Goal: Task Accomplishment & Management: Use online tool/utility

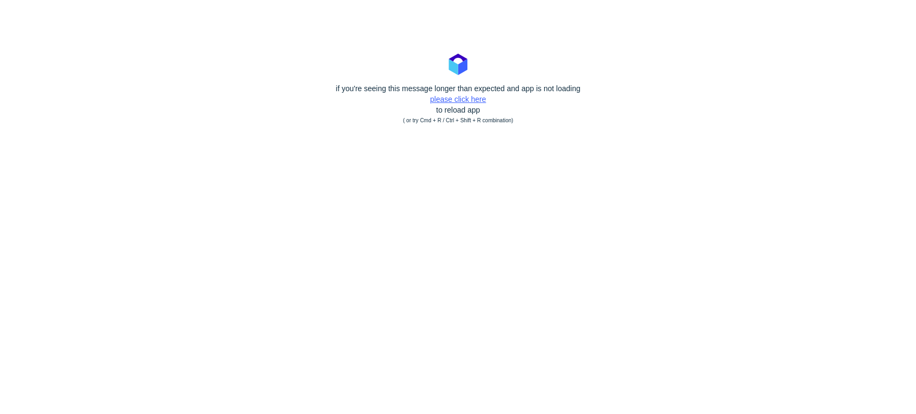
click at [460, 99] on link "please click here" at bounding box center [458, 99] width 56 height 9
click at [473, 94] on div "if you're seeing this message longer than expected and app is not loading pleas…" at bounding box center [458, 104] width 916 height 43
click at [471, 99] on link "please click here" at bounding box center [458, 99] width 56 height 9
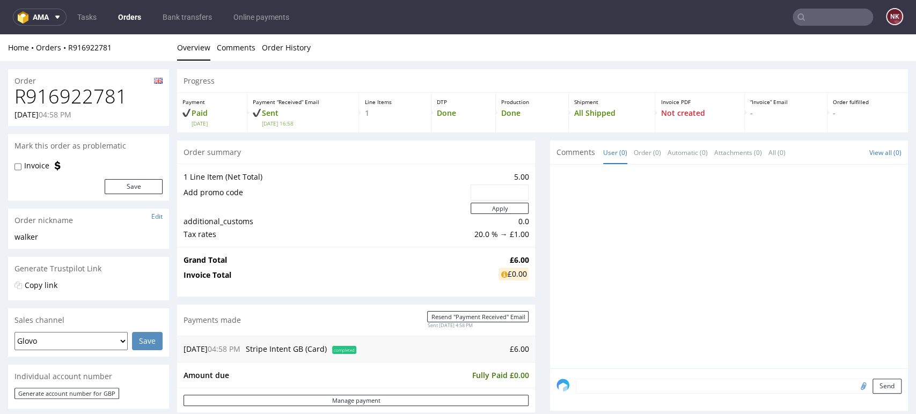
click at [867, 115] on p "-" at bounding box center [868, 113] width 70 height 11
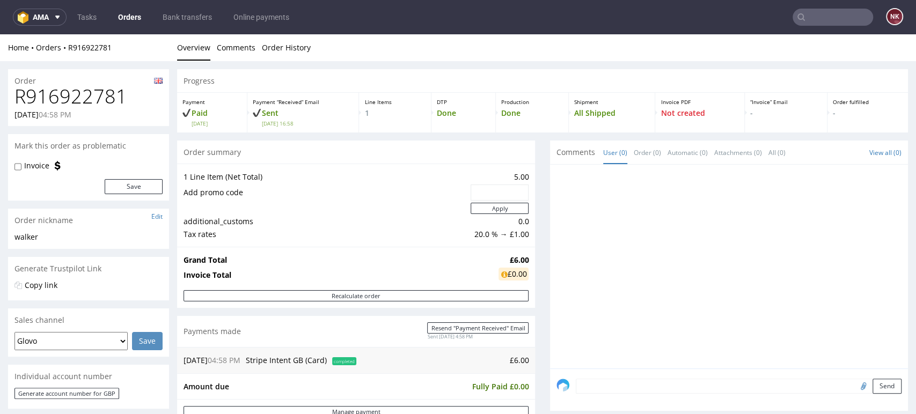
click at [137, 18] on link "Orders" at bounding box center [130, 17] width 36 height 17
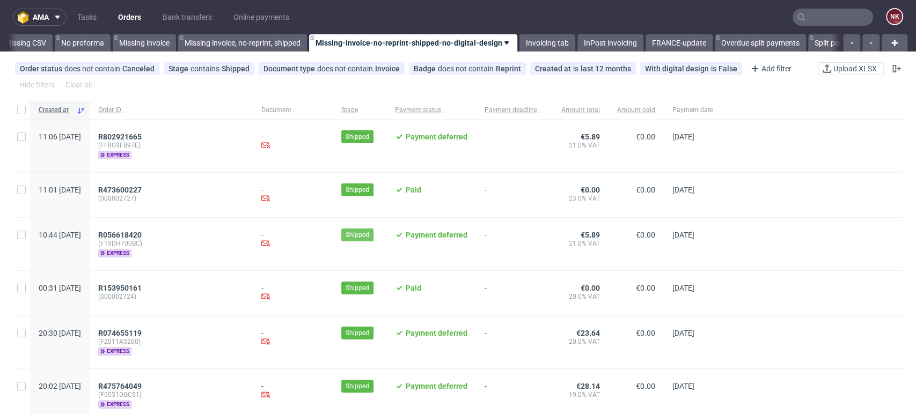
scroll to position [0, 1519]
click at [554, 42] on link "Invoicing tab" at bounding box center [544, 42] width 56 height 17
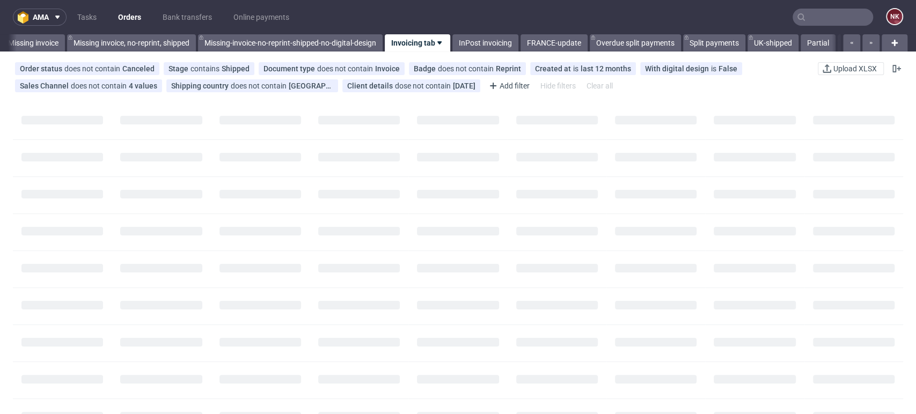
scroll to position [0, 1637]
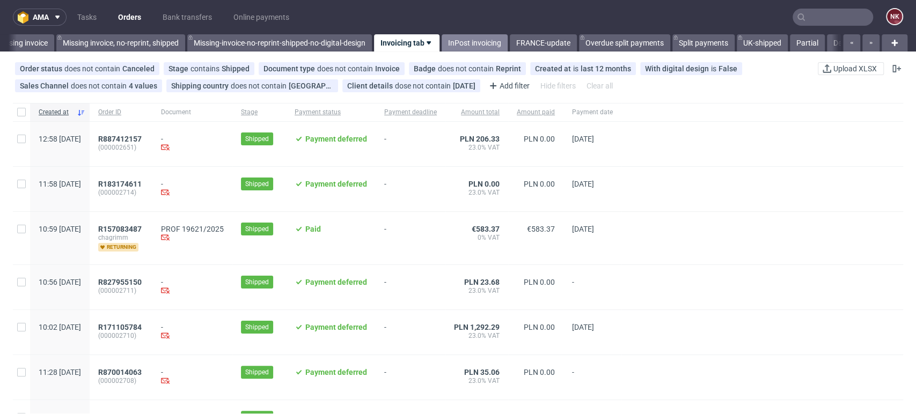
click at [485, 36] on link "InPost invoicing" at bounding box center [475, 42] width 66 height 17
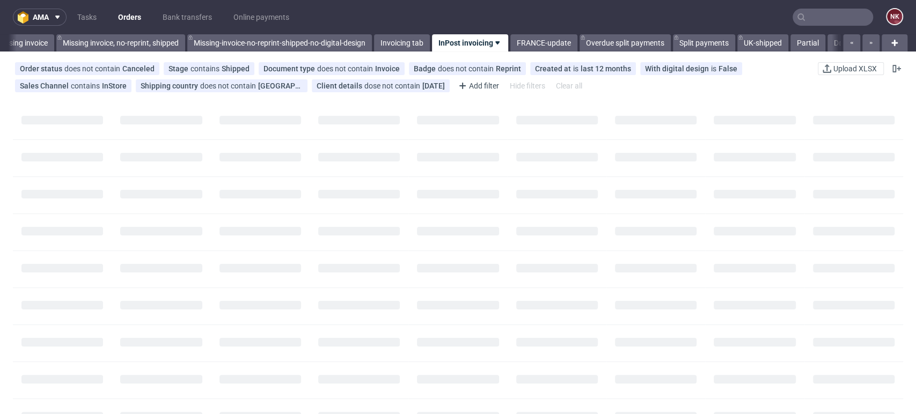
scroll to position [0, 1700]
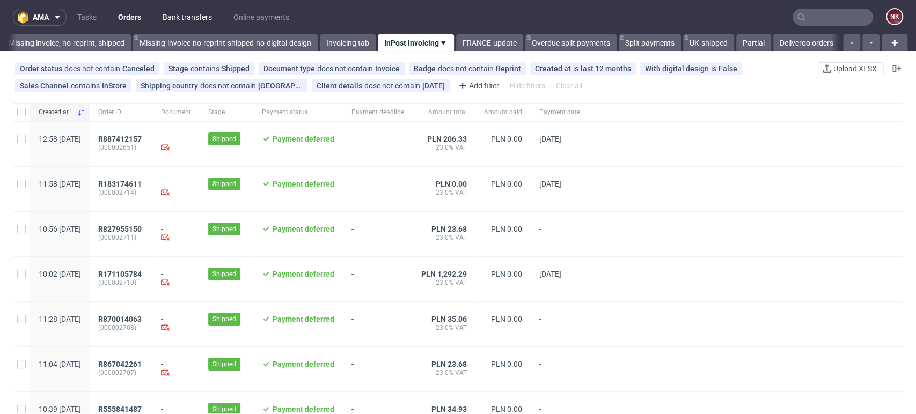
click at [193, 18] on link "Bank transfers" at bounding box center [187, 17] width 62 height 17
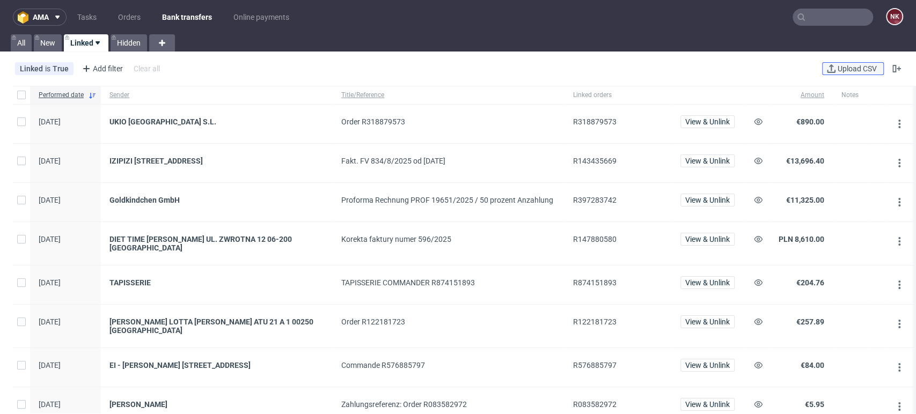
click at [826, 75] on button "Upload CSV" at bounding box center [853, 68] width 62 height 13
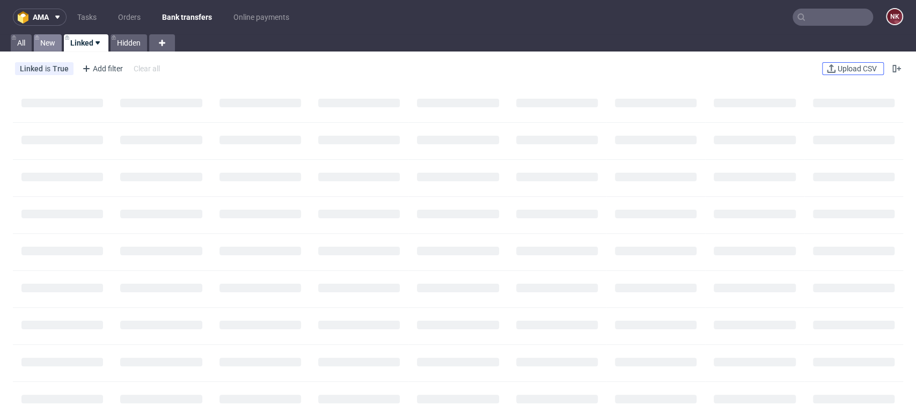
click at [50, 40] on link "New" at bounding box center [48, 42] width 28 height 17
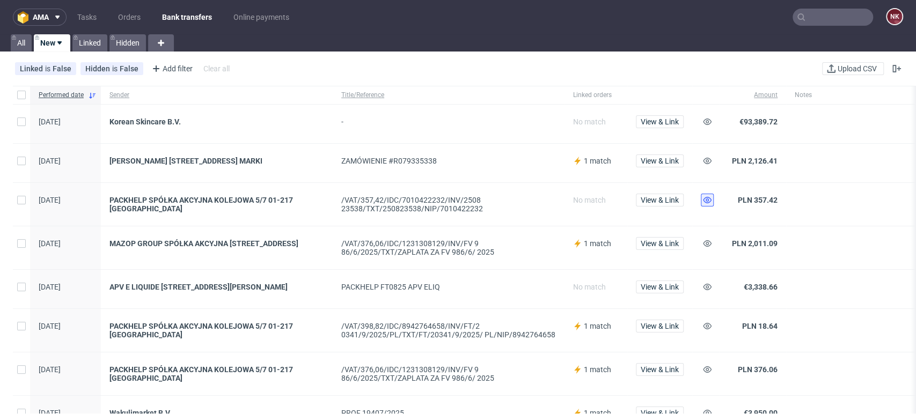
click at [711, 196] on icon at bounding box center [707, 200] width 9 height 9
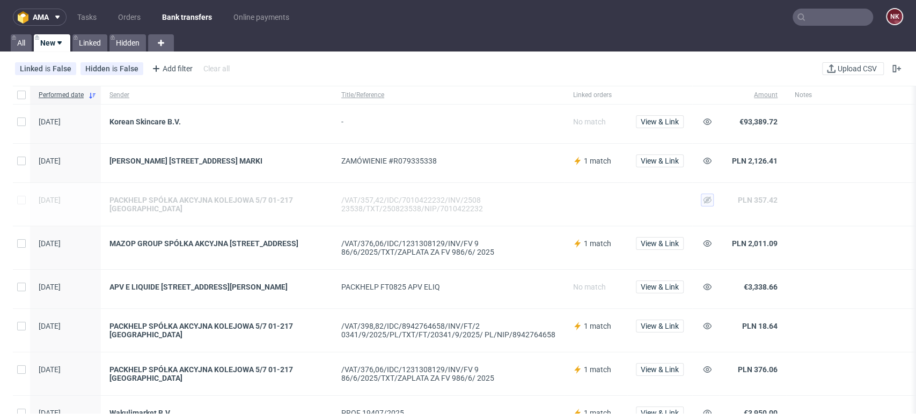
scroll to position [119, 0]
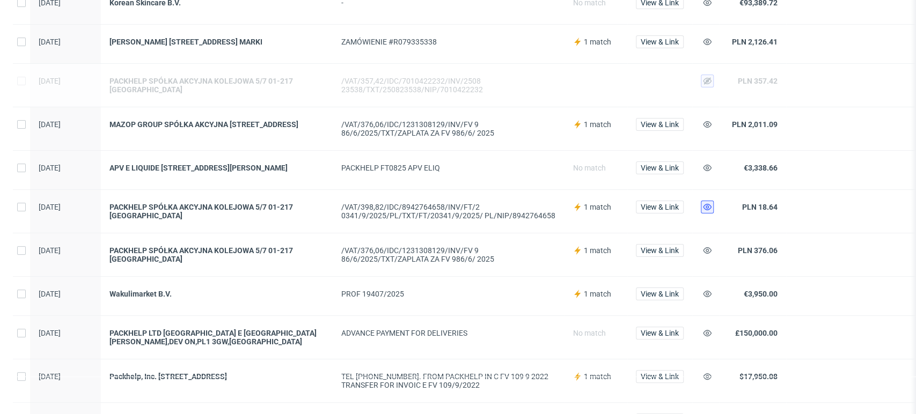
click at [708, 211] on icon at bounding box center [707, 207] width 9 height 9
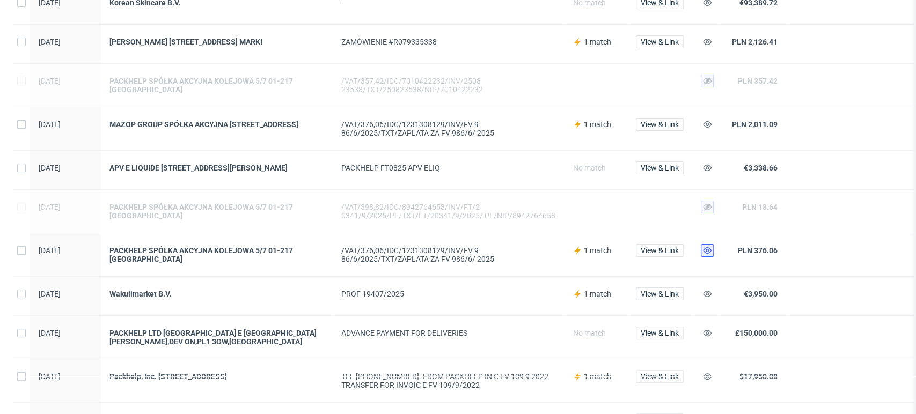
click at [708, 257] on button at bounding box center [707, 250] width 13 height 13
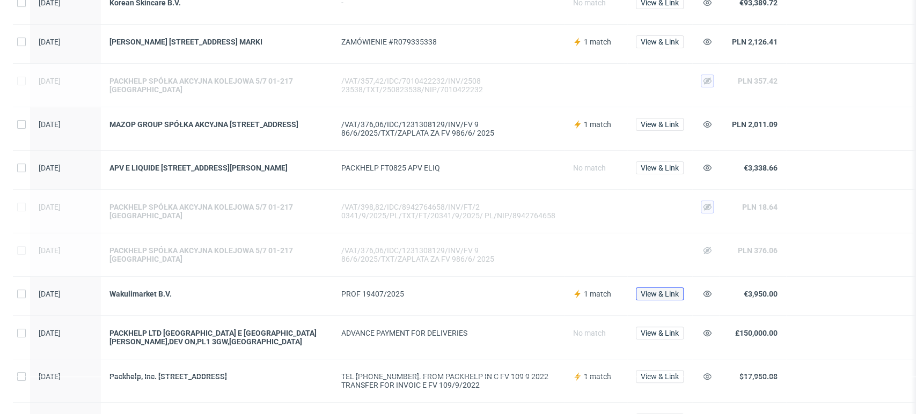
click at [644, 291] on button "View & Link" at bounding box center [660, 294] width 48 height 13
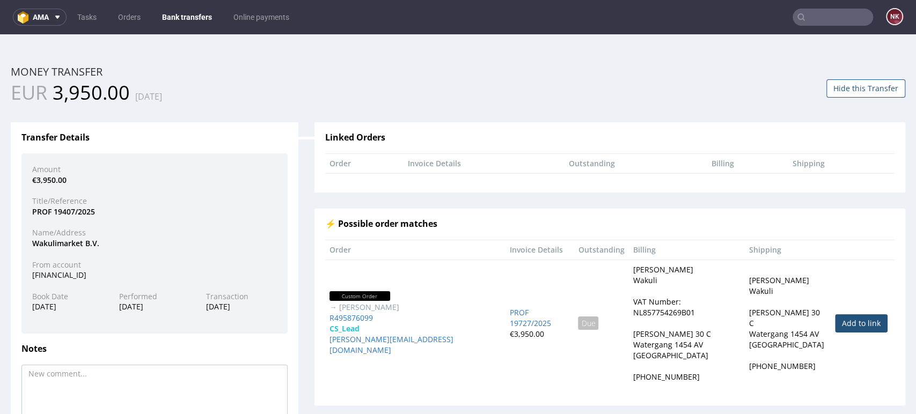
click at [835, 314] on link "Add to link" at bounding box center [861, 323] width 53 height 18
type input "R495876099"
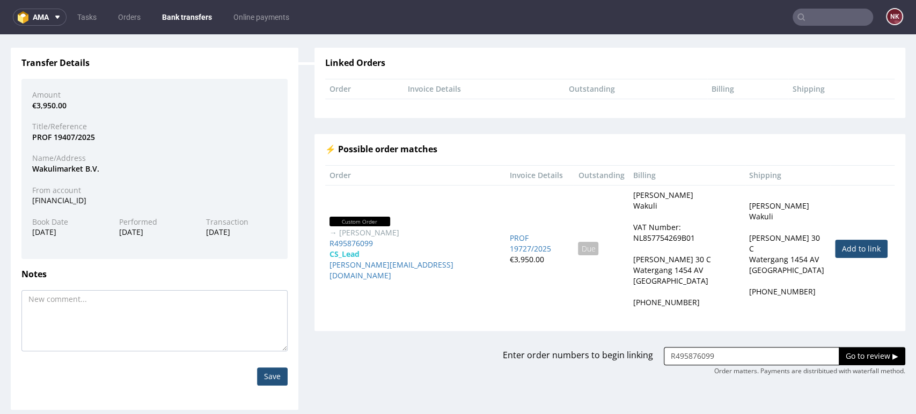
click at [846, 352] on input "Go to review ▶" at bounding box center [872, 356] width 67 height 18
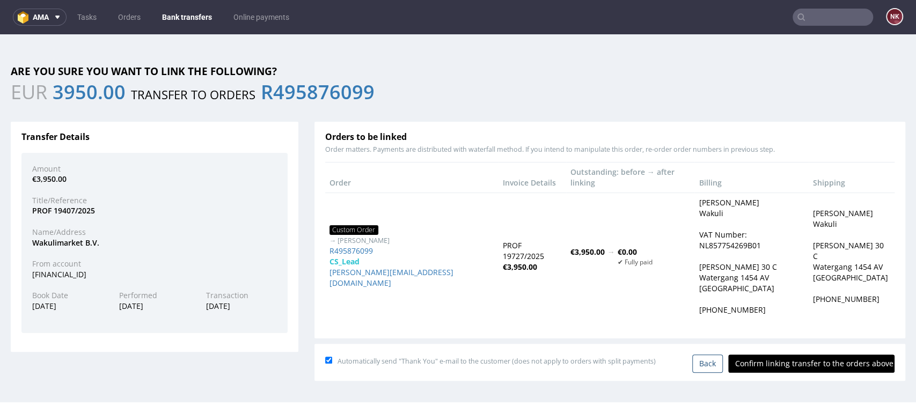
scroll to position [0, 0]
click at [805, 355] on input "Confirm linking transfer to the orders above" at bounding box center [811, 364] width 166 height 18
type input "In progress..."
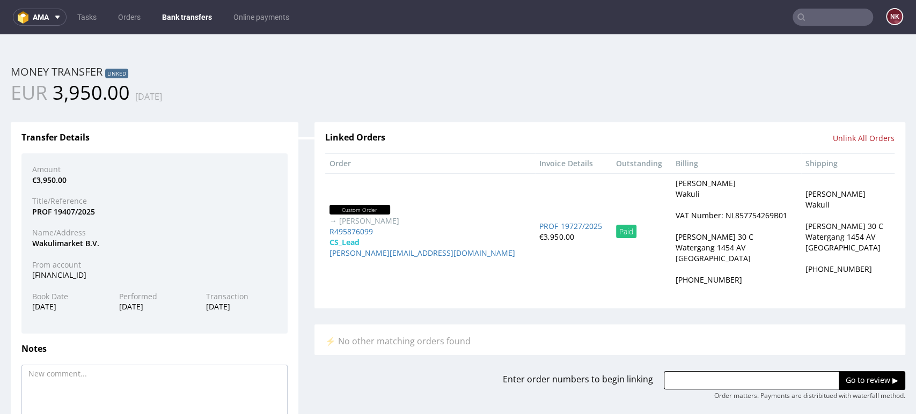
click at [195, 15] on link "Bank transfers" at bounding box center [187, 17] width 63 height 17
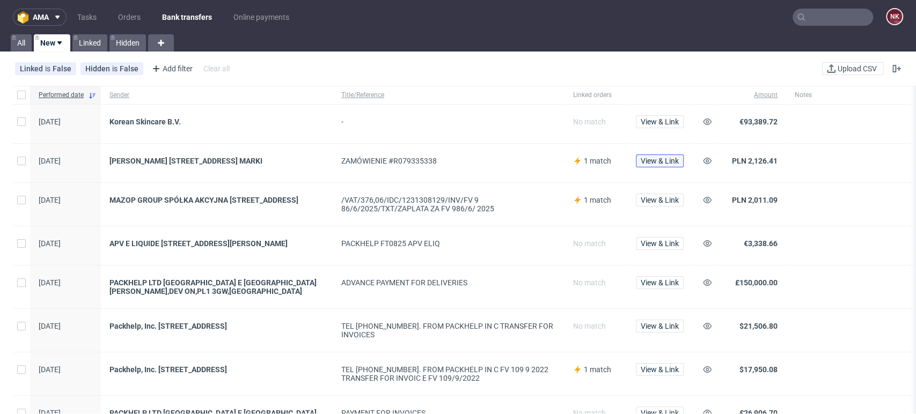
click at [666, 166] on button "View & Link" at bounding box center [660, 161] width 48 height 13
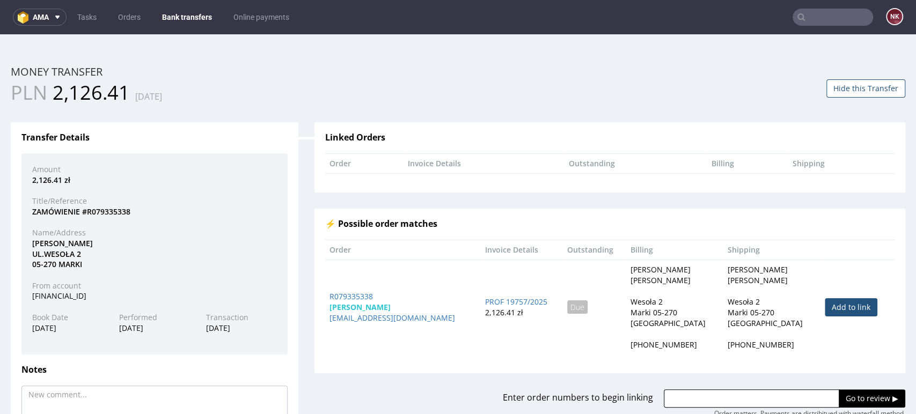
click at [829, 309] on link "Add to link" at bounding box center [851, 307] width 53 height 18
type input "R079335338"
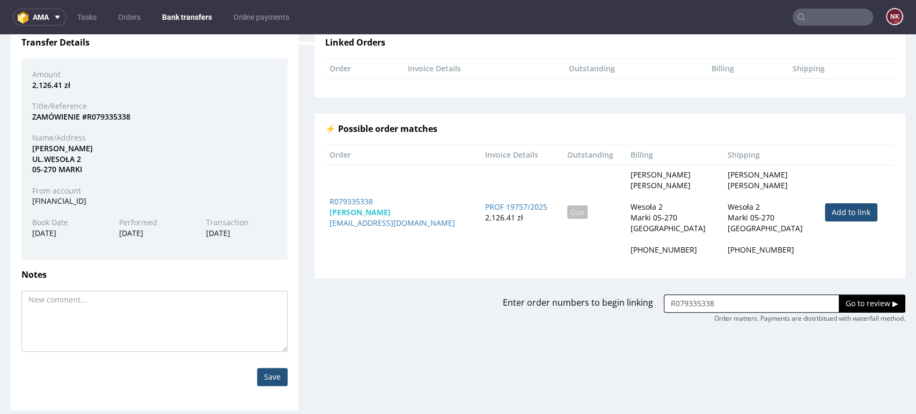
scroll to position [96, 0]
click at [839, 303] on input "Go to review ▶" at bounding box center [872, 303] width 67 height 18
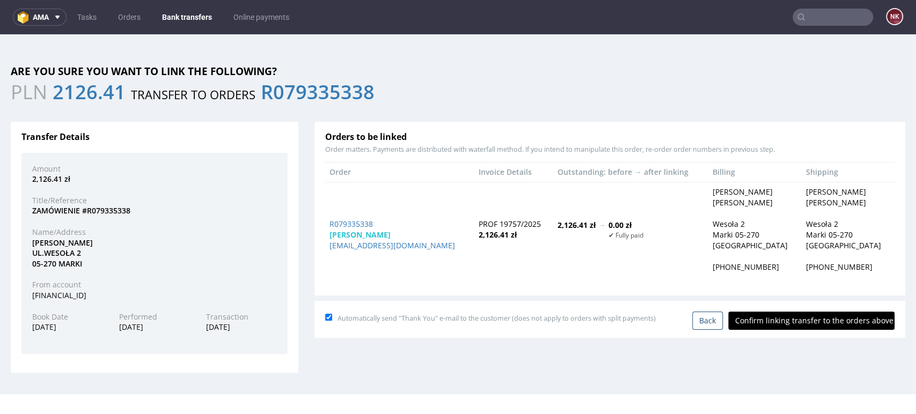
scroll to position [0, 0]
click at [803, 321] on input "Confirm linking transfer to the orders above" at bounding box center [811, 321] width 166 height 18
type input "In progress..."
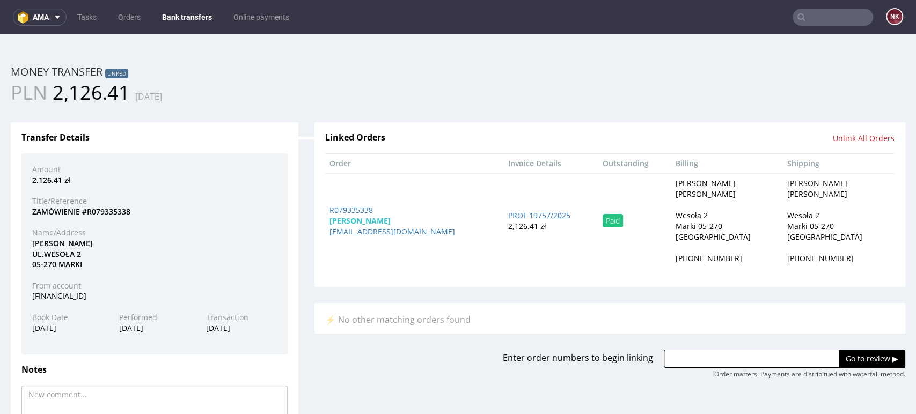
click at [185, 18] on link "Bank transfers" at bounding box center [187, 17] width 63 height 17
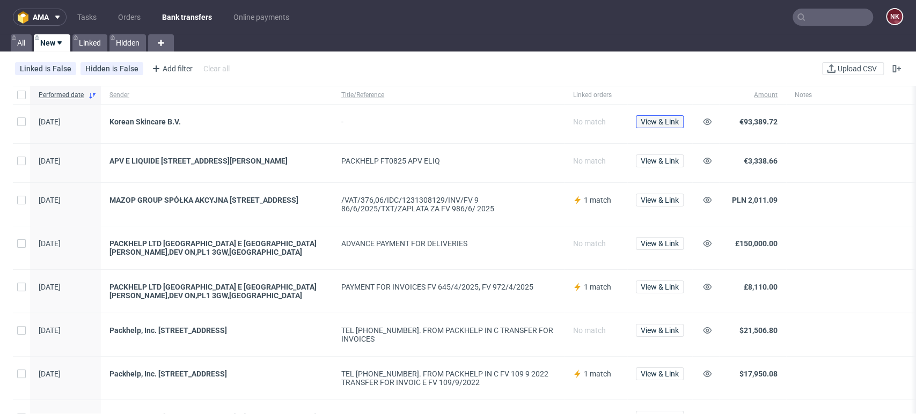
click at [676, 125] on span "View & Link" at bounding box center [660, 122] width 38 height 8
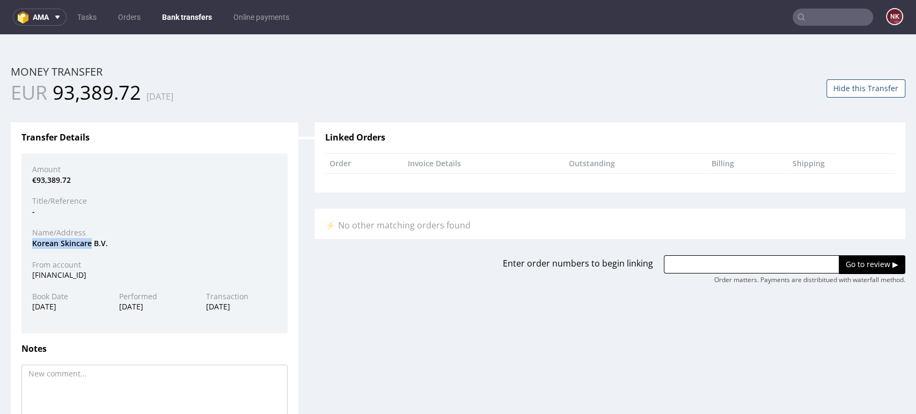
drag, startPoint x: 91, startPoint y: 246, endPoint x: 6, endPoint y: 246, distance: 84.8
click at [6, 246] on div "Transfer Details Amount €93,389.72 Title/Reference - Name/Address Korean Skinca…" at bounding box center [155, 295] width 304 height 378
copy div "Korean Skincare"
drag, startPoint x: 729, startPoint y: 264, endPoint x: 738, endPoint y: 261, distance: 9.7
click at [729, 264] on input "text" at bounding box center [751, 264] width 175 height 18
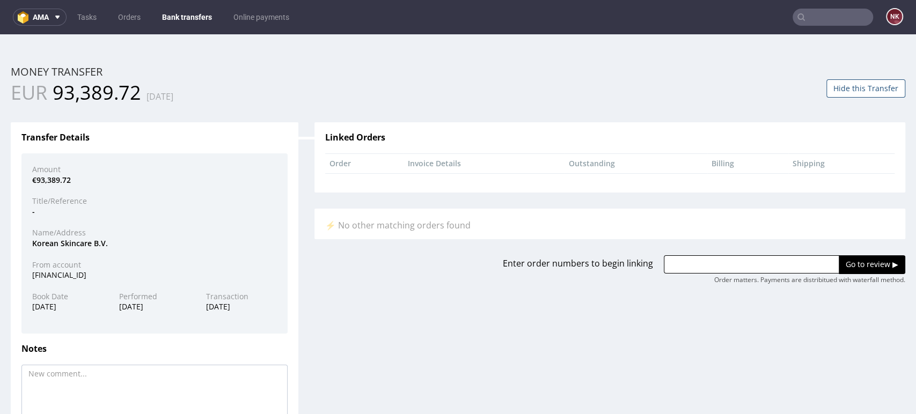
paste input "R117985432”"
click at [856, 260] on input "Go to review ▶" at bounding box center [872, 264] width 67 height 18
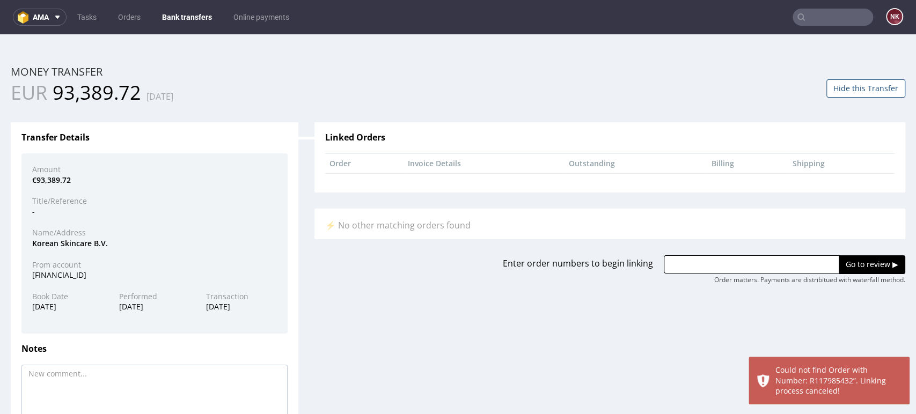
click at [735, 261] on input "text" at bounding box center [751, 264] width 175 height 18
paste input "R117985432”"
type input "R117985432"
click at [853, 269] on input "Go to review ▶" at bounding box center [872, 264] width 67 height 18
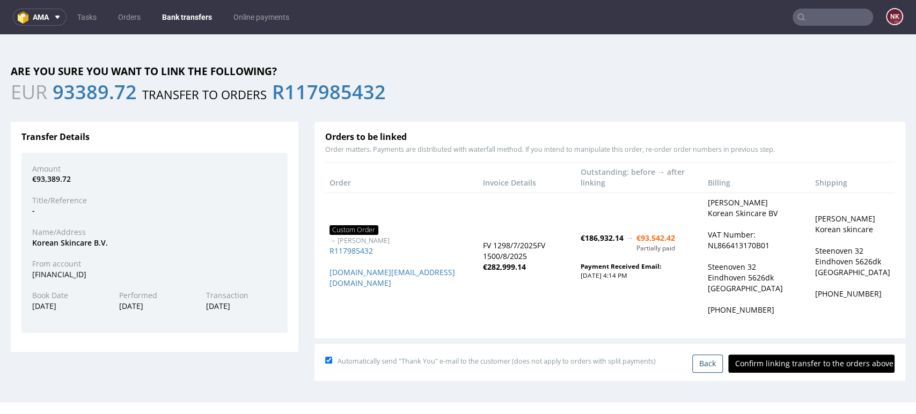
click at [818, 355] on input "Confirm linking transfer to the orders above" at bounding box center [811, 364] width 166 height 18
type input "In progress..."
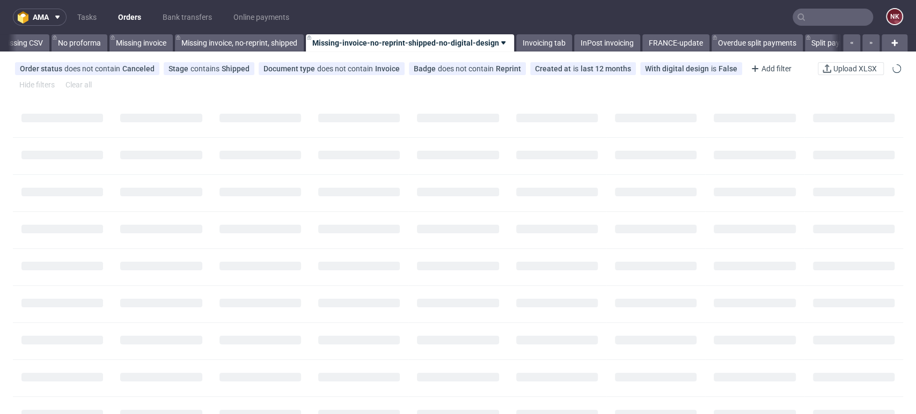
scroll to position [0, 1519]
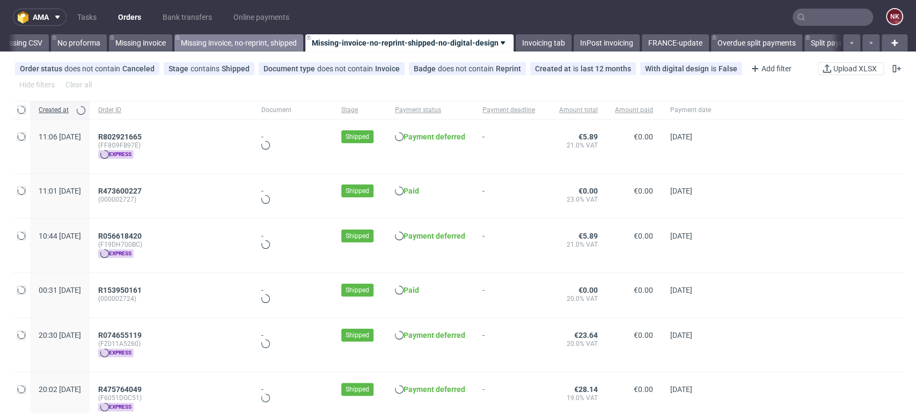
click at [267, 42] on link "Missing invoice, no-reprint, shipped" at bounding box center [238, 42] width 129 height 17
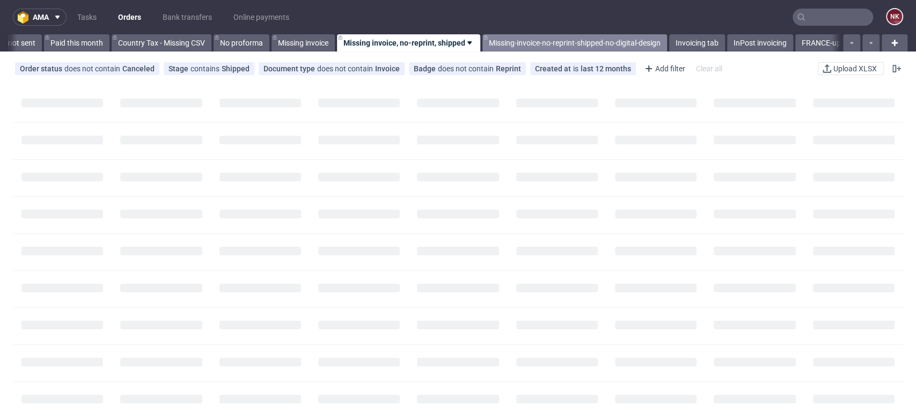
click at [523, 41] on link "Missing-invoice-no-reprint-shipped-no-digital-design" at bounding box center [574, 42] width 185 height 17
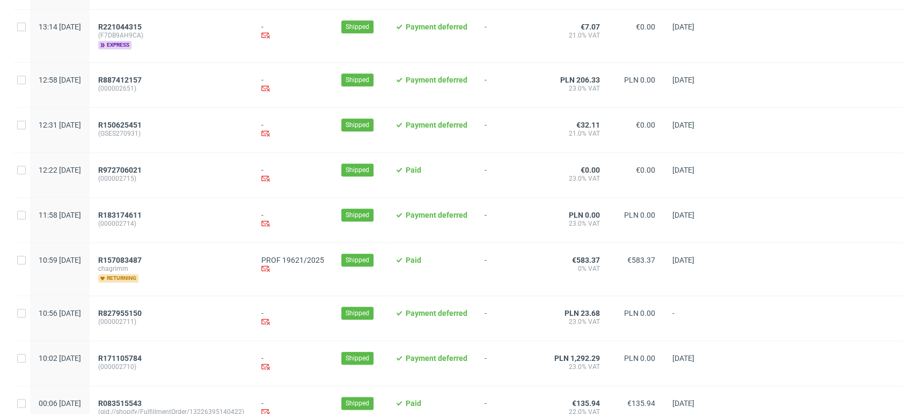
scroll to position [656, 0]
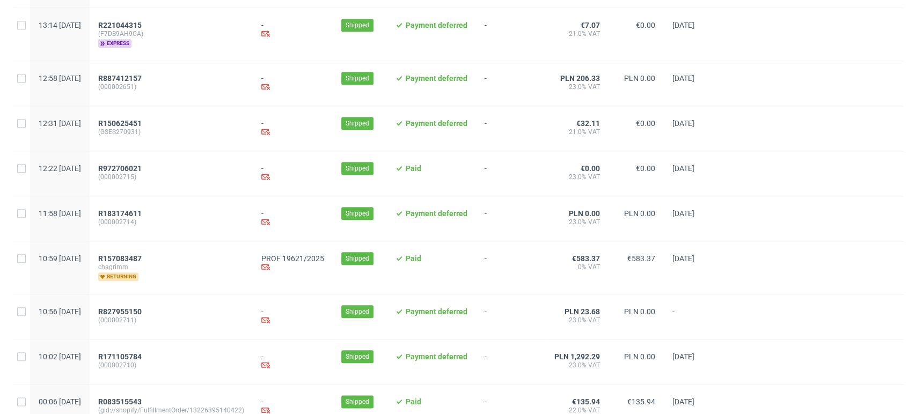
click at [863, 314] on div at bounding box center [812, 317] width 181 height 45
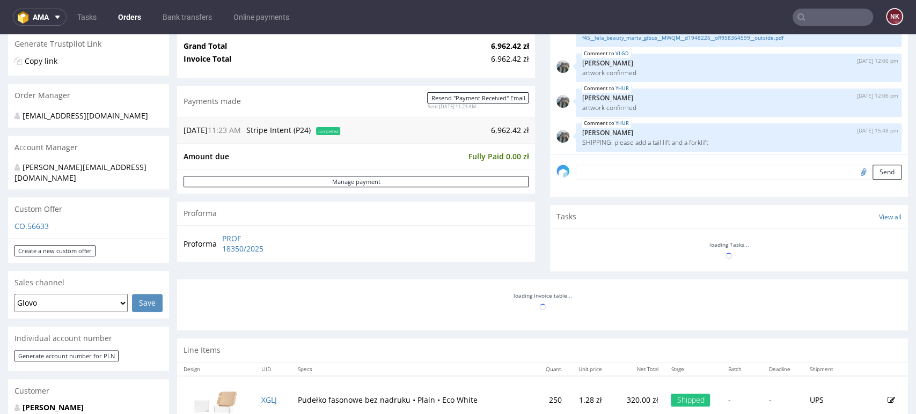
scroll to position [4, 0]
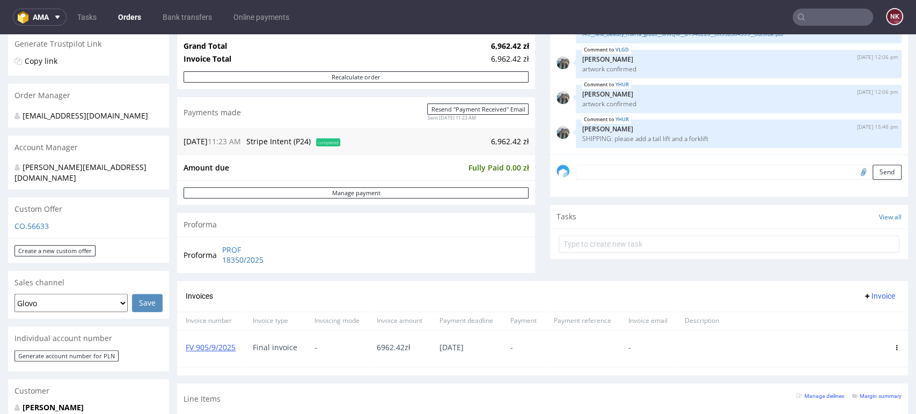
click at [867, 263] on div "Comments User (5) Order (0) Automatic (0) Attachments (2) All (5) View all (5) …" at bounding box center [729, 103] width 358 height 355
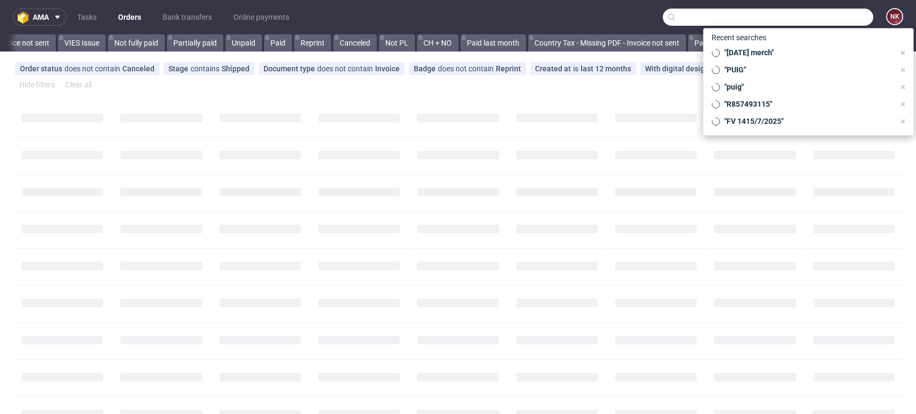
click at [816, 16] on input "text" at bounding box center [768, 17] width 210 height 17
paste input "Korean Skincare"
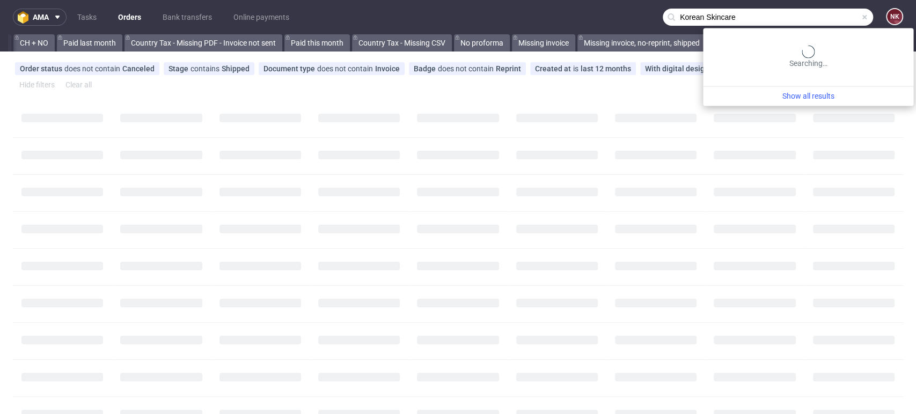
type input "Korean Skincare"
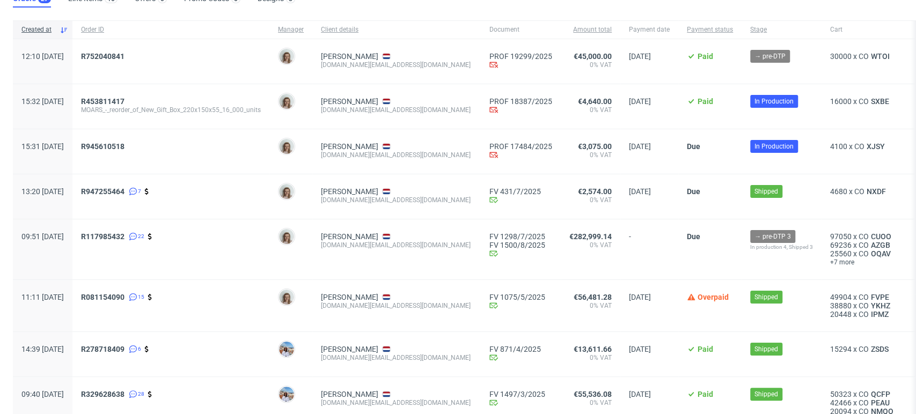
scroll to position [60, 0]
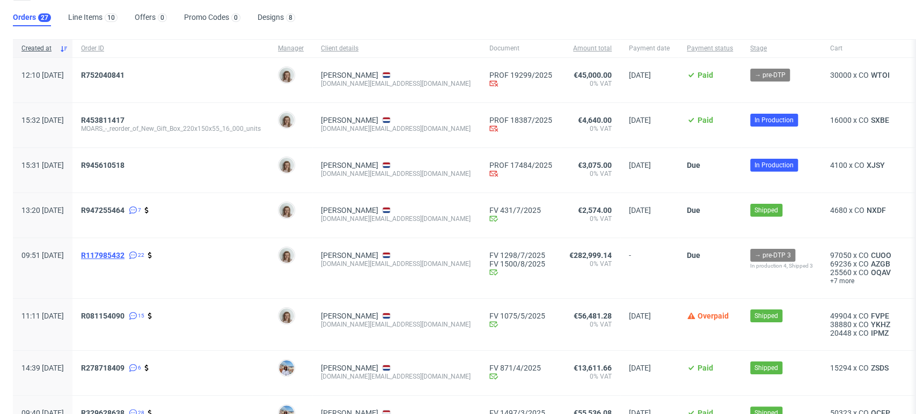
drag, startPoint x: 140, startPoint y: 251, endPoint x: 129, endPoint y: 256, distance: 12.2
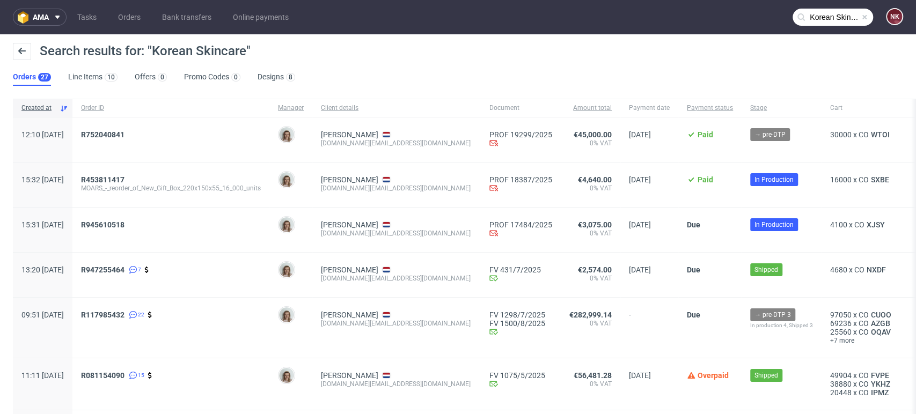
scroll to position [0, 0]
click at [188, 14] on link "Bank transfers" at bounding box center [187, 17] width 62 height 17
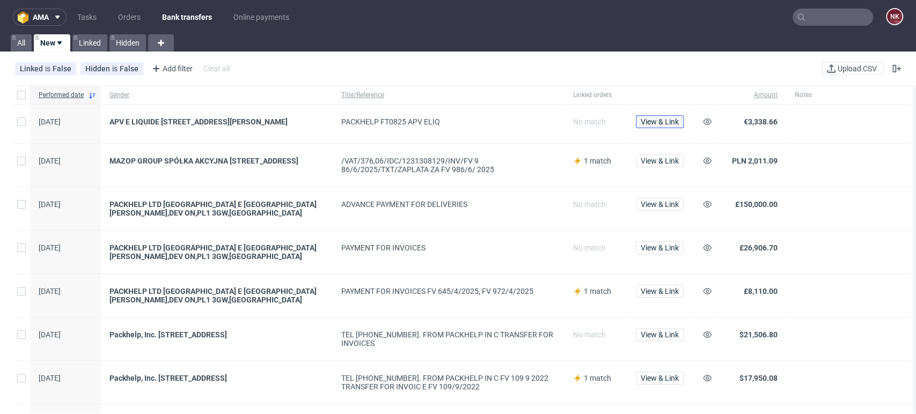
click at [667, 128] on button "View & Link" at bounding box center [660, 121] width 48 height 13
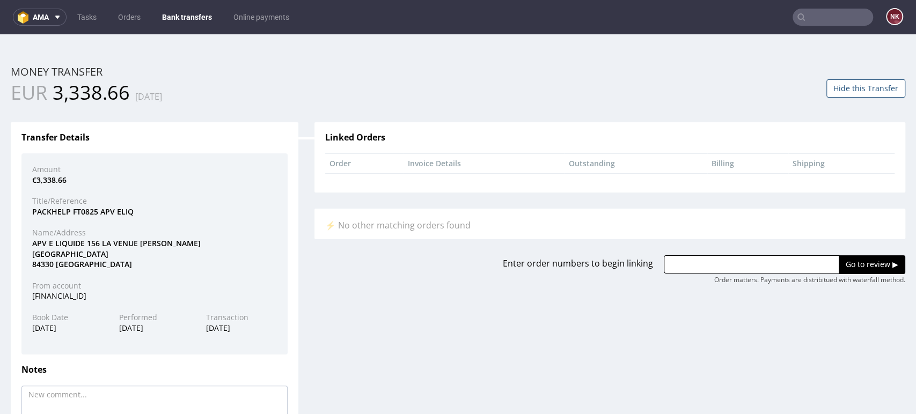
click at [403, 254] on div "Enter order numbers to begin linking Go to review ▶ Order matters. Payments are…" at bounding box center [609, 261] width 607 height 45
click at [520, 342] on div "Transfer Details Amount €3,338.66 Title/Reference PACKHELP FT0825 APV ELIQ Name…" at bounding box center [458, 305] width 911 height 399
click at [880, 375] on div "Transfer Details Amount €3,338.66 Title/Reference PACKHELP FT0825 APV ELIQ Name…" at bounding box center [458, 305] width 911 height 399
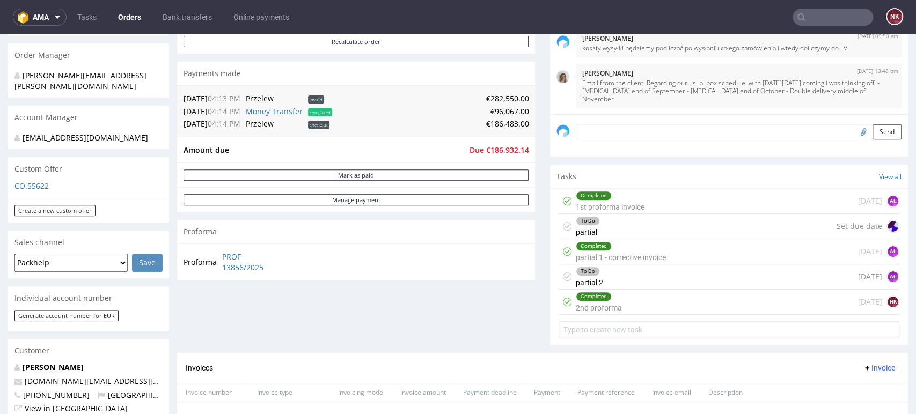
scroll to position [298, 0]
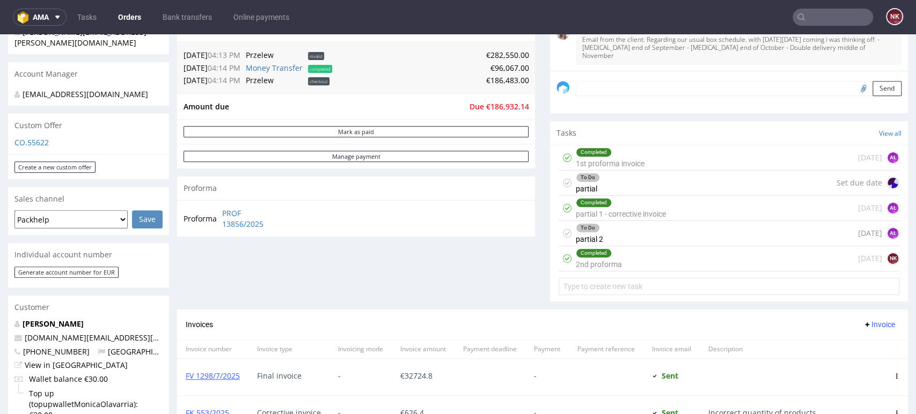
click at [650, 256] on div "Completed 2nd proforma [DATE] NK" at bounding box center [729, 258] width 341 height 25
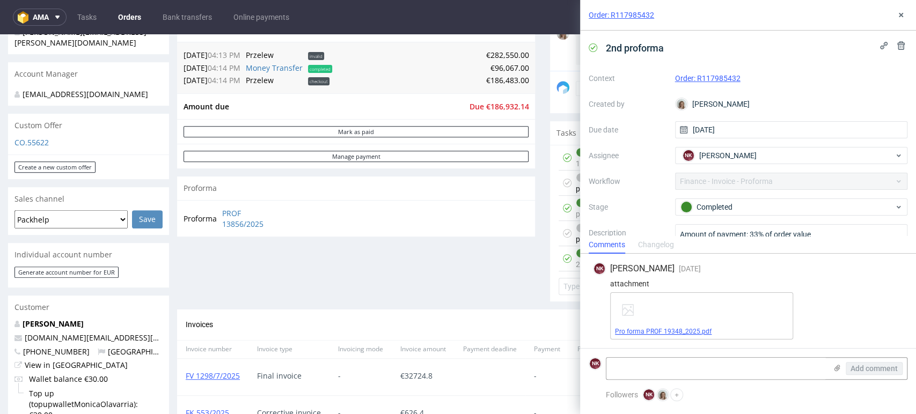
click at [678, 329] on link "Pro forma PROF 19348_2025.pdf" at bounding box center [663, 332] width 97 height 8
click at [903, 16] on icon at bounding box center [901, 15] width 9 height 9
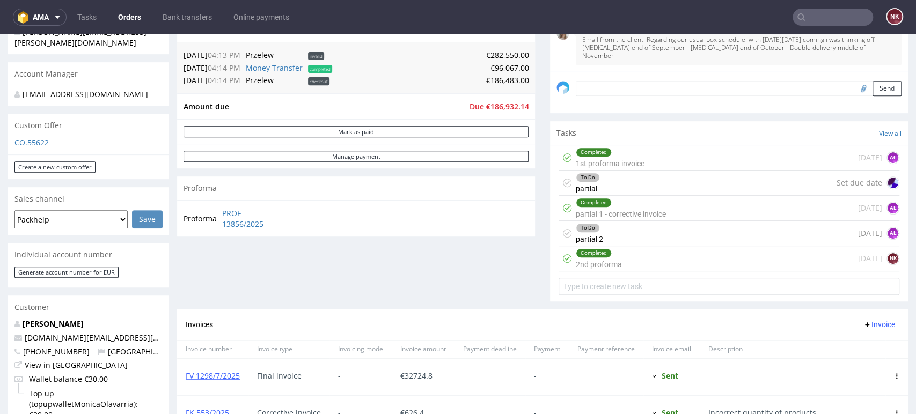
scroll to position [179, 0]
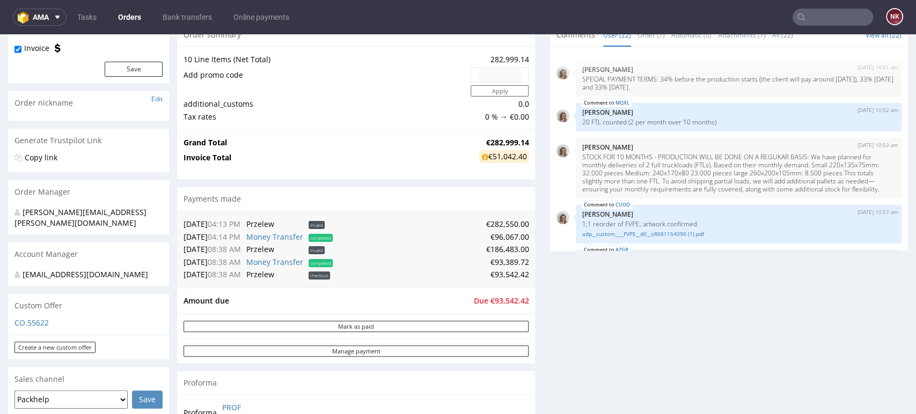
scroll to position [119, 0]
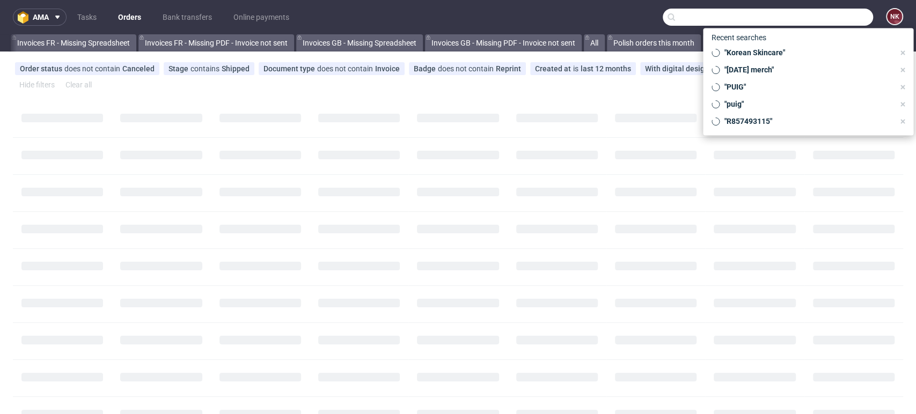
click at [836, 16] on input "text" at bounding box center [768, 17] width 210 height 17
paste input "R247838680"
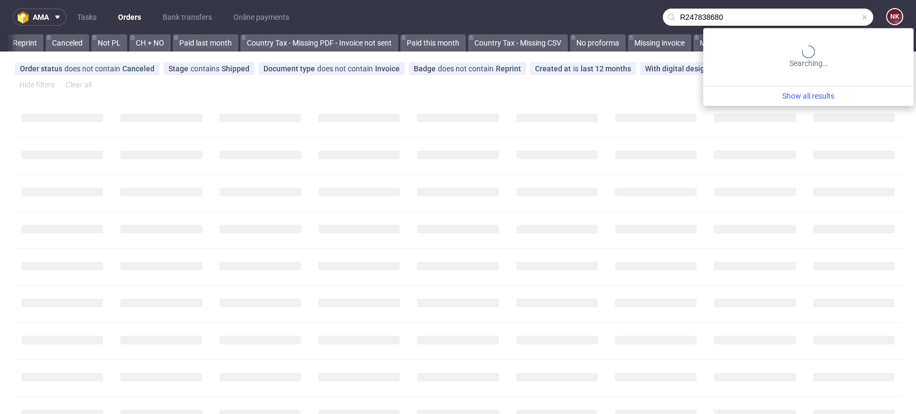
scroll to position [0, 1404]
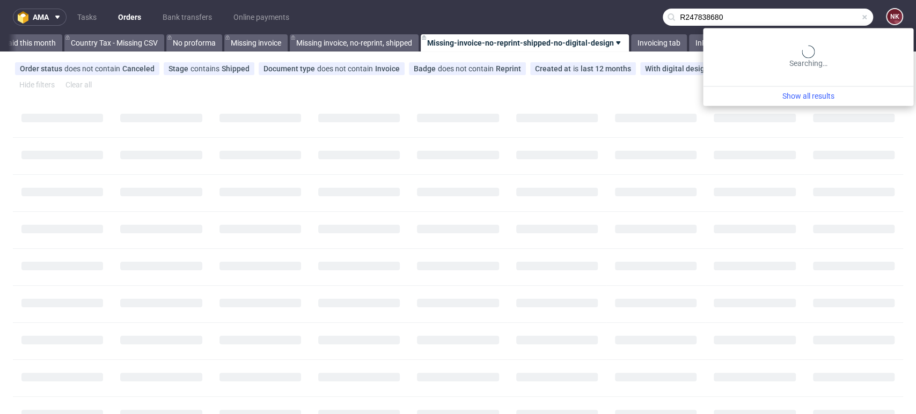
type input "R247838680"
